Goal: Information Seeking & Learning: Check status

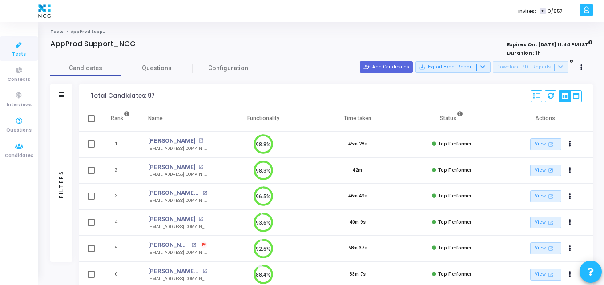
click at [10, 146] on icon at bounding box center [19, 146] width 19 height 11
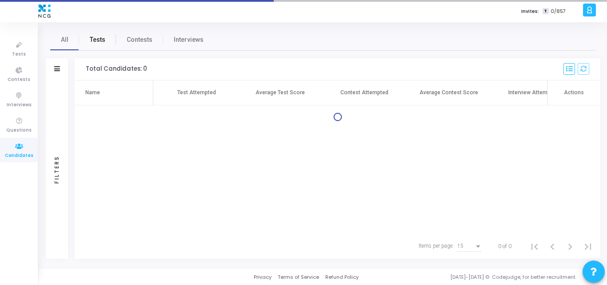
click at [96, 37] on span "Tests" at bounding box center [98, 39] width 16 height 9
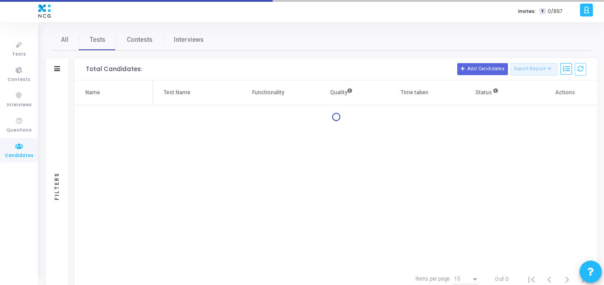
click at [53, 67] on div "Filters" at bounding box center [57, 69] width 22 height 22
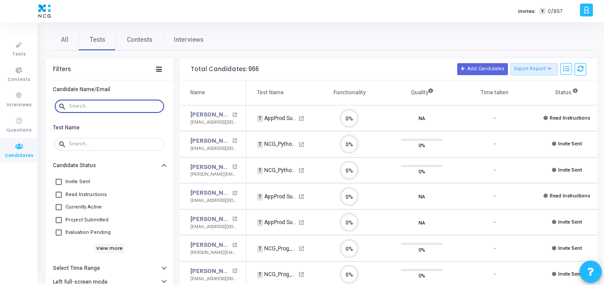
click at [77, 108] on input "text" at bounding box center [115, 106] width 92 height 5
paste input "[EMAIL_ADDRESS][PERSON_NAME][DOMAIN_NAME]"
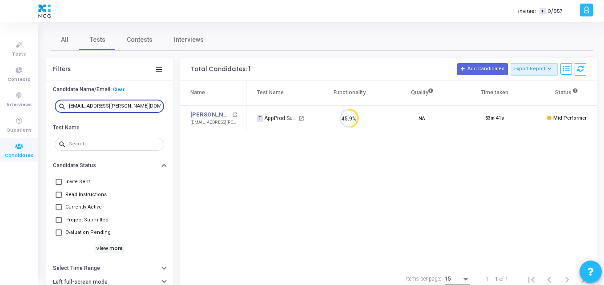
type input "[EMAIL_ADDRESS][PERSON_NAME][DOMAIN_NAME]"
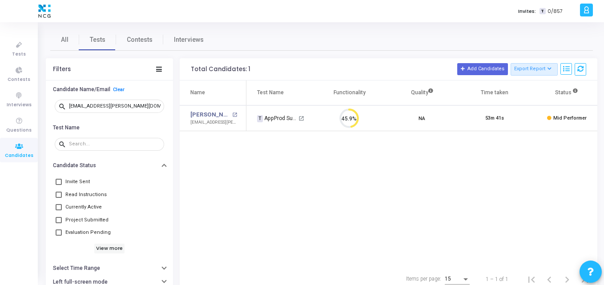
click at [199, 109] on td "[PERSON_NAME] open_in_new [EMAIL_ADDRESS][PERSON_NAME][DOMAIN_NAME]" at bounding box center [213, 118] width 67 height 26
click at [200, 112] on link "[PERSON_NAME]" at bounding box center [210, 114] width 40 height 9
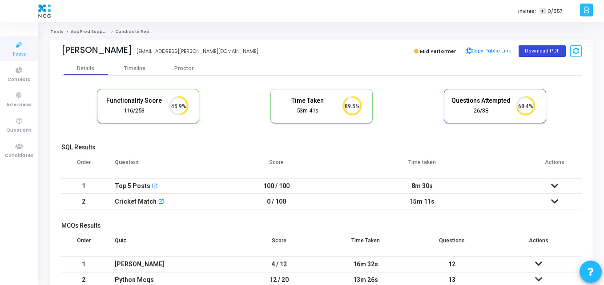
click at [532, 48] on button "Download PDF" at bounding box center [541, 51] width 47 height 12
click at [182, 116] on icon "45.9%" at bounding box center [176, 106] width 26 height 23
click at [281, 120] on div "Time Taken 53m 41s 89.5%" at bounding box center [321, 105] width 101 height 33
click at [146, 132] on div "Functionality Score 116/253 45.9% Time Taken calculated once the test is comple…" at bounding box center [321, 110] width 520 height 52
click at [13, 152] on span "Candidates" at bounding box center [19, 156] width 28 height 8
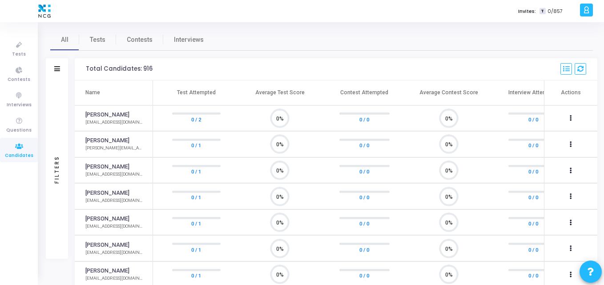
scroll to position [19, 23]
click at [95, 39] on span "Tests" at bounding box center [98, 39] width 16 height 9
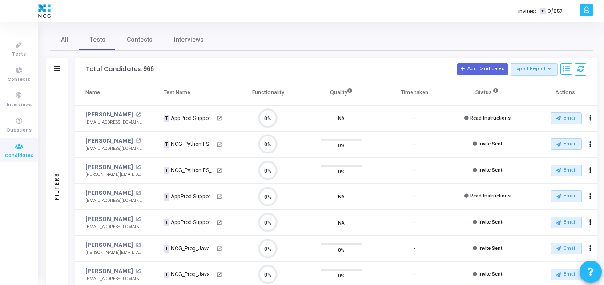
click at [21, 154] on span "Candidates" at bounding box center [19, 156] width 28 height 8
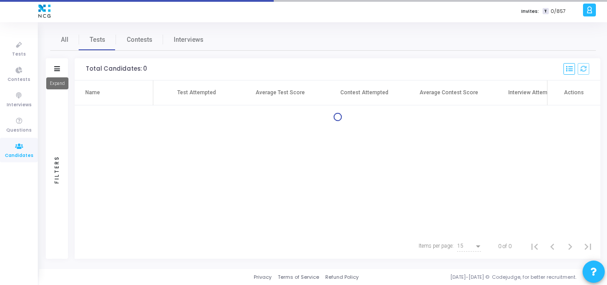
click at [57, 70] on icon at bounding box center [57, 68] width 6 height 5
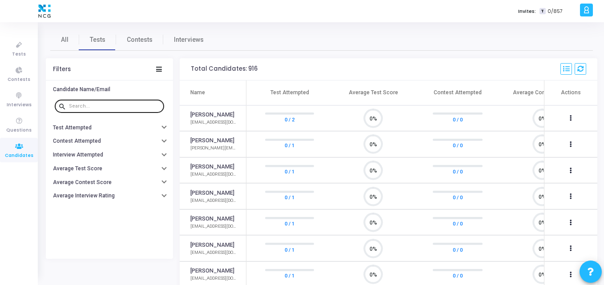
scroll to position [19, 23]
click at [112, 109] on div at bounding box center [115, 106] width 92 height 14
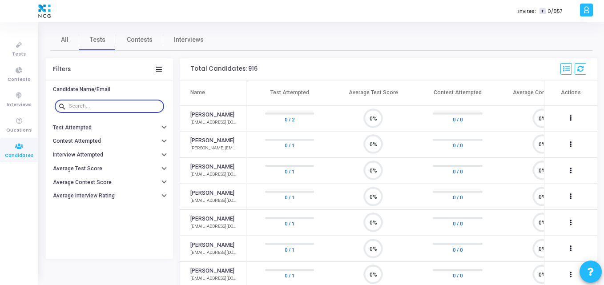
paste input "[EMAIL_ADDRESS][DOMAIN_NAME]"
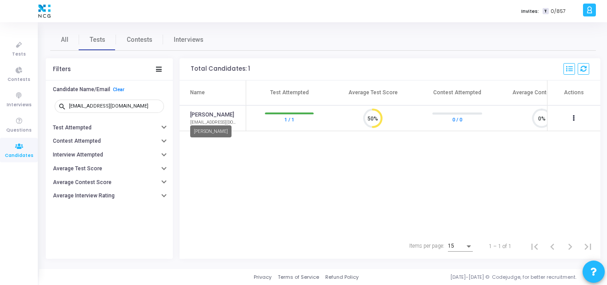
click at [208, 114] on link "[PERSON_NAME]" at bounding box center [212, 115] width 44 height 8
click at [223, 116] on div "[PERSON_NAME]" at bounding box center [213, 115] width 47 height 8
click at [211, 114] on link "[PERSON_NAME]" at bounding box center [212, 115] width 44 height 8
click at [202, 115] on link "[PERSON_NAME]" at bounding box center [212, 115] width 44 height 8
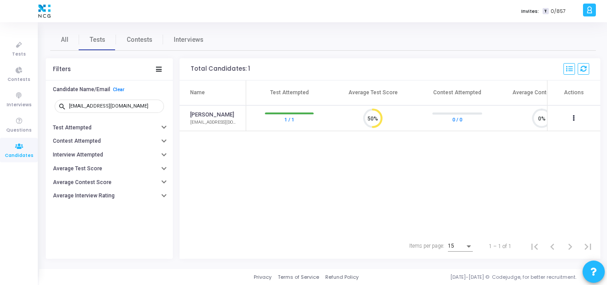
click at [202, 115] on link "[PERSON_NAME]" at bounding box center [212, 115] width 44 height 8
click at [304, 196] on div "Name Test Attempted Average Test Score Contest Attempted Average Contest Score …" at bounding box center [390, 156] width 421 height 153
click at [272, 160] on div "Name Test Attempted Average Test Score Contest Attempted Average Contest Score …" at bounding box center [390, 156] width 421 height 153
click at [201, 112] on link "[PERSON_NAME]" at bounding box center [212, 115] width 44 height 8
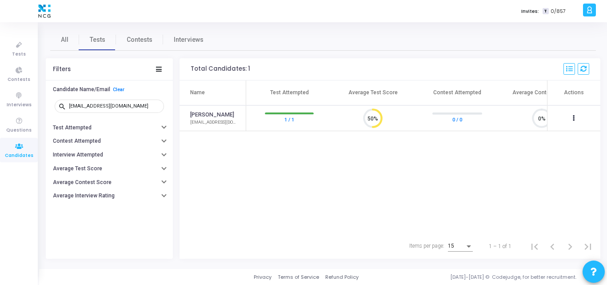
click at [201, 112] on link "[PERSON_NAME]" at bounding box center [212, 115] width 44 height 8
click at [181, 177] on div "Name Test Attempted Average Test Score Contest Attempted Average Contest Score …" at bounding box center [390, 156] width 421 height 153
drag, startPoint x: 213, startPoint y: 131, endPoint x: 209, endPoint y: 120, distance: 11.4
click at [209, 120] on td "[PERSON_NAME] [EMAIL_ADDRESS][DOMAIN_NAME]" at bounding box center [213, 118] width 67 height 26
click at [209, 120] on div "[EMAIL_ADDRESS][DOMAIN_NAME]" at bounding box center [213, 122] width 47 height 7
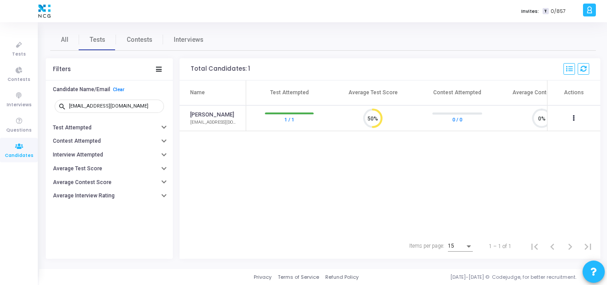
click at [209, 120] on div "[EMAIL_ADDRESS][DOMAIN_NAME]" at bounding box center [213, 122] width 47 height 7
click at [265, 99] on th "Test Attempted" at bounding box center [288, 92] width 84 height 25
click at [204, 107] on td "[PERSON_NAME] [EMAIL_ADDRESS][DOMAIN_NAME]" at bounding box center [213, 118] width 67 height 26
click at [204, 108] on td "[PERSON_NAME] [EMAIL_ADDRESS][DOMAIN_NAME]" at bounding box center [213, 118] width 67 height 26
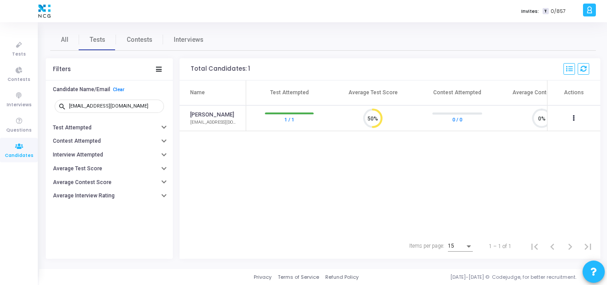
click at [204, 108] on td "[PERSON_NAME] [EMAIL_ADDRESS][DOMAIN_NAME]" at bounding box center [213, 118] width 67 height 26
drag, startPoint x: 204, startPoint y: 108, endPoint x: 294, endPoint y: 118, distance: 89.9
click at [294, 118] on tr "[PERSON_NAME] [EMAIL_ADDRESS][DOMAIN_NAME] 1 / 1 50% 0 / 0 0% 0 / 0 ( ) ( ) ( )…" at bounding box center [402, 118] width 444 height 26
click at [294, 118] on link "1 / 1" at bounding box center [289, 119] width 10 height 9
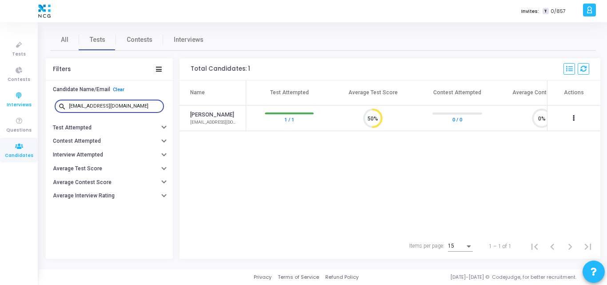
drag, startPoint x: 137, startPoint y: 107, endPoint x: 0, endPoint y: 97, distance: 137.6
click at [0, 97] on div "Tests Contests Interviews Questions Candidates Invites: T 0/857 [PERSON_NAME] S…" at bounding box center [303, 142] width 607 height 285
paste input "abhishek.kamble1993"
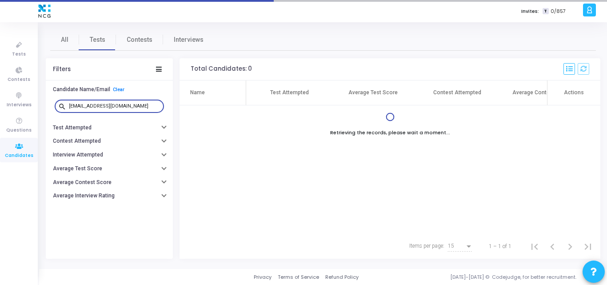
type input "[EMAIL_ADDRESS][DOMAIN_NAME]"
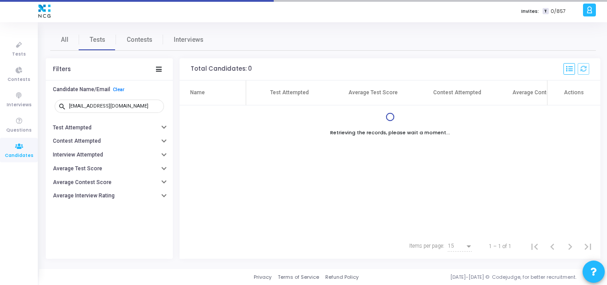
click at [289, 167] on div "Name Test Attempted Average Test Score Contest Attempted Average Contest Score …" at bounding box center [390, 156] width 421 height 153
click at [244, 145] on div "Name Test Attempted Average Test Score Contest Attempted Average Contest Score …" at bounding box center [390, 156] width 421 height 153
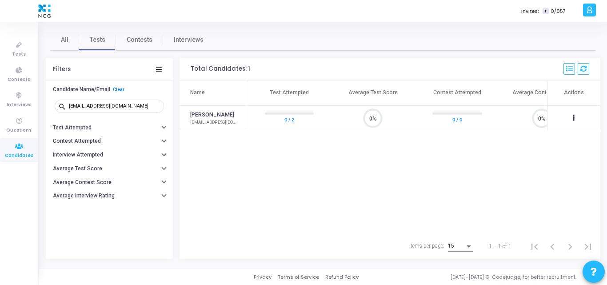
scroll to position [19, 23]
click at [324, 176] on div "Name Test Attempted Average Test Score Contest Attempted Average Contest Score …" at bounding box center [390, 156] width 421 height 153
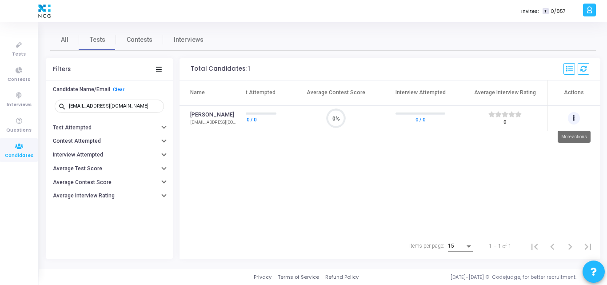
click at [572, 113] on button at bounding box center [574, 118] width 12 height 12
click at [528, 175] on div at bounding box center [303, 142] width 607 height 285
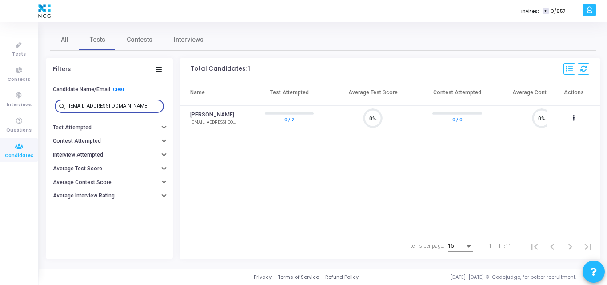
drag, startPoint x: 144, startPoint y: 104, endPoint x: 39, endPoint y: 102, distance: 105.3
click at [39, 102] on div "Invites: T 0/857 K Kajal Settings Account settings and more Log Out My Profile …" at bounding box center [303, 142] width 607 height 285
paste input "sapansaxena2"
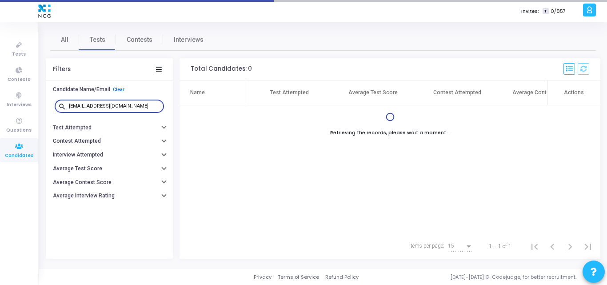
type input "[EMAIL_ADDRESS][DOMAIN_NAME]"
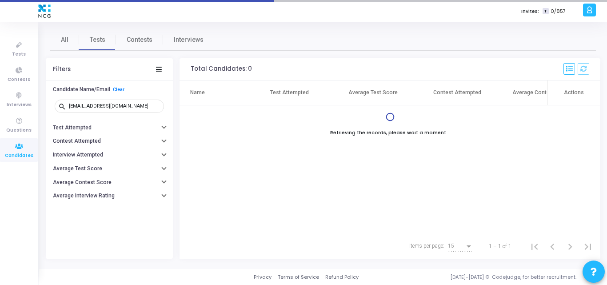
click at [297, 142] on div "Name Test Attempted Average Test Score Contest Attempted Average Contest Score …" at bounding box center [390, 156] width 421 height 153
click at [234, 121] on div at bounding box center [390, 116] width 421 height 9
click at [218, 134] on div "Retrieving the records, please wait a moment..." at bounding box center [390, 134] width 421 height 10
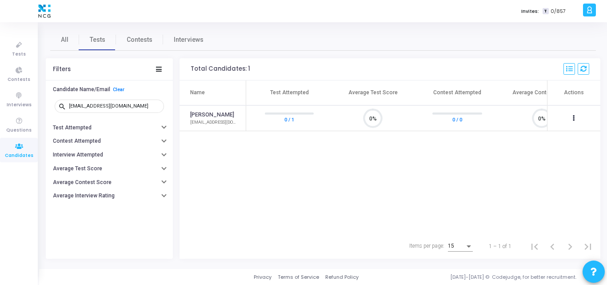
scroll to position [19, 23]
click at [216, 140] on div "Name Test Attempted Average Test Score Contest Attempted Average Contest Score …" at bounding box center [390, 156] width 421 height 153
click at [233, 142] on div "Name Test Attempted Average Test Score Contest Attempted Average Contest Score …" at bounding box center [390, 156] width 421 height 153
click at [282, 143] on div "Name Test Attempted Average Test Score Contest Attempted Average Contest Score …" at bounding box center [390, 156] width 421 height 153
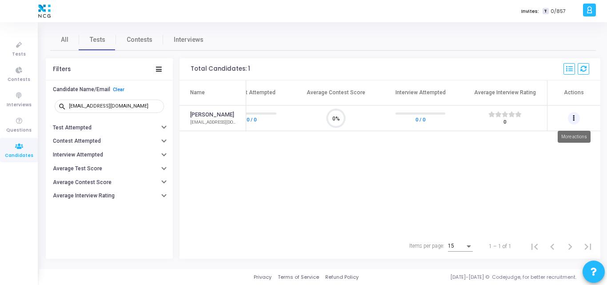
click at [572, 120] on button at bounding box center [574, 118] width 12 height 12
click at [397, 161] on div at bounding box center [303, 142] width 607 height 285
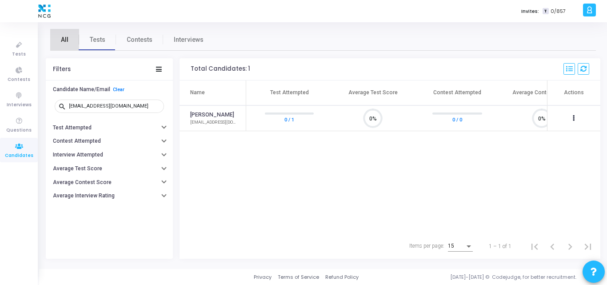
click at [61, 41] on span "All" at bounding box center [65, 39] width 8 height 9
click at [94, 36] on span "Tests" at bounding box center [98, 39] width 16 height 9
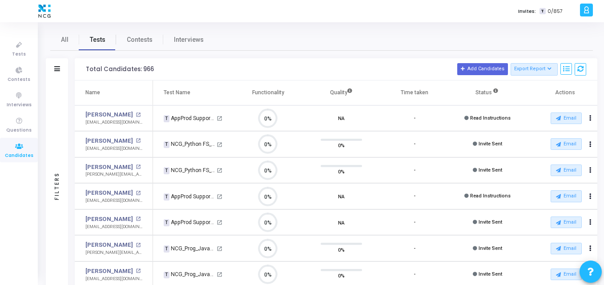
scroll to position [19, 23]
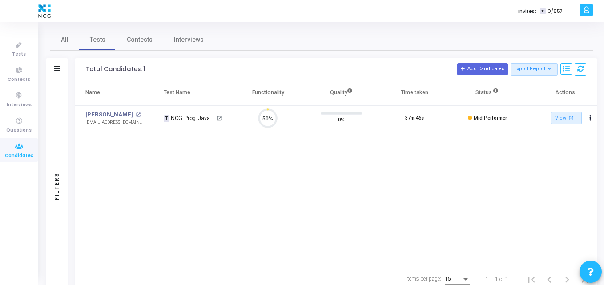
scroll to position [19, 23]
click at [104, 115] on link "[PERSON_NAME]" at bounding box center [109, 114] width 48 height 9
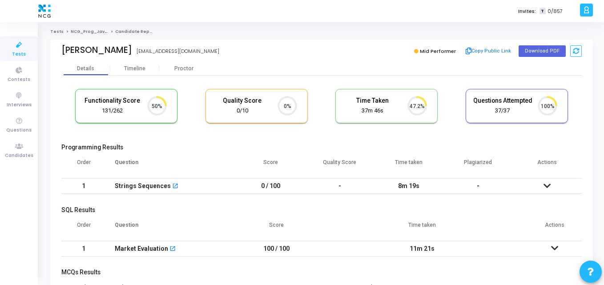
scroll to position [4, 4]
click at [530, 51] on button "Download PDF" at bounding box center [541, 51] width 47 height 12
click at [236, 52] on div "Suraj Shirke surajshirke.41@gmail.com" at bounding box center [189, 51] width 256 height 13
